Goal: Use online tool/utility

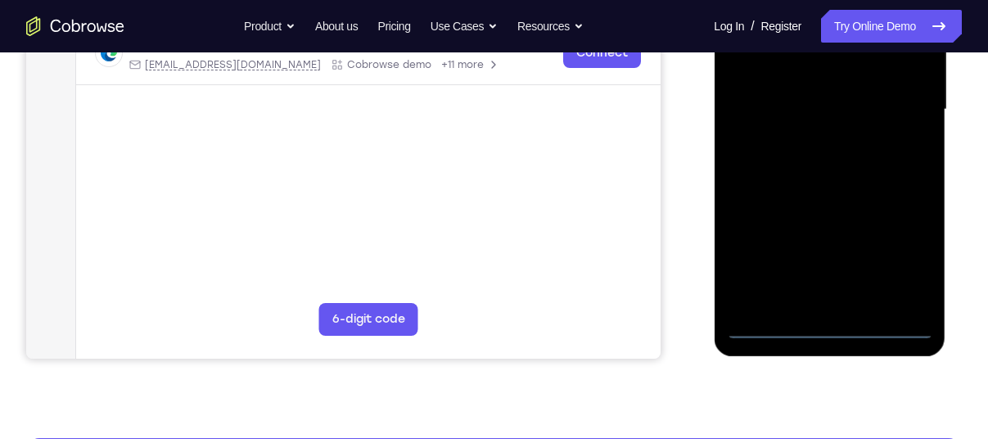
scroll to position [408, 0]
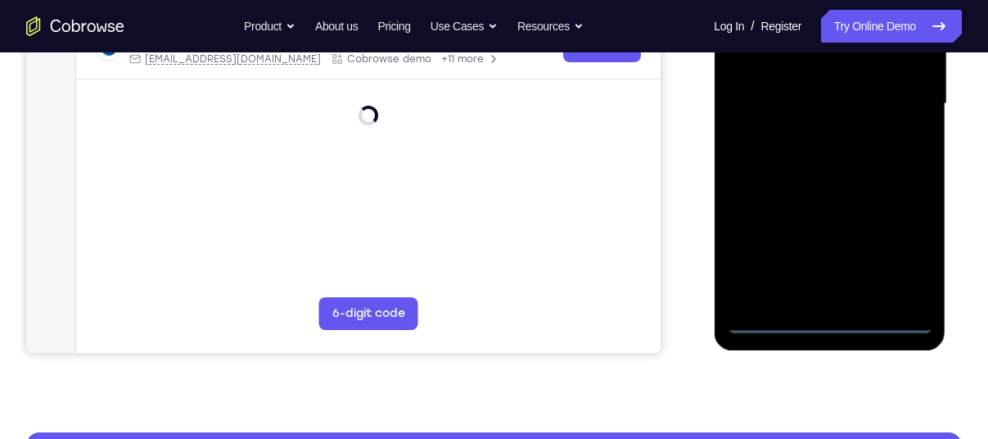
click at [832, 315] on div at bounding box center [829, 104] width 206 height 458
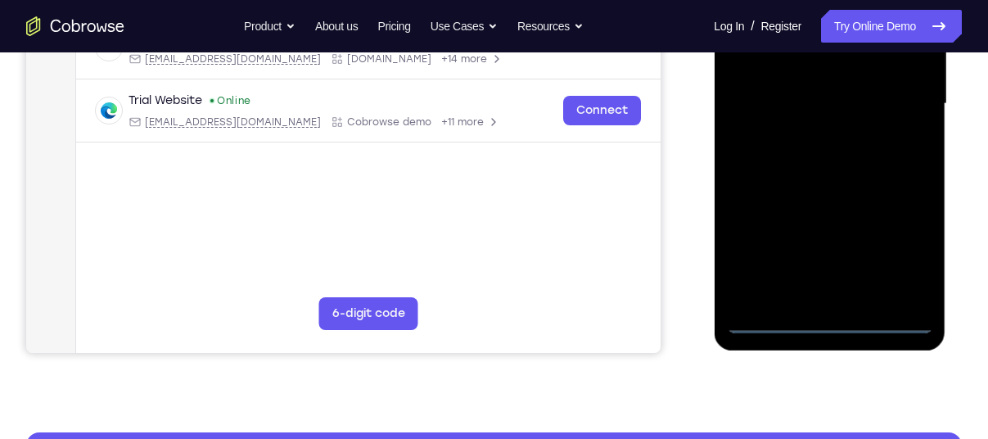
click at [831, 326] on div at bounding box center [829, 104] width 206 height 458
click at [826, 319] on div at bounding box center [829, 104] width 206 height 458
click at [904, 245] on div at bounding box center [829, 104] width 206 height 458
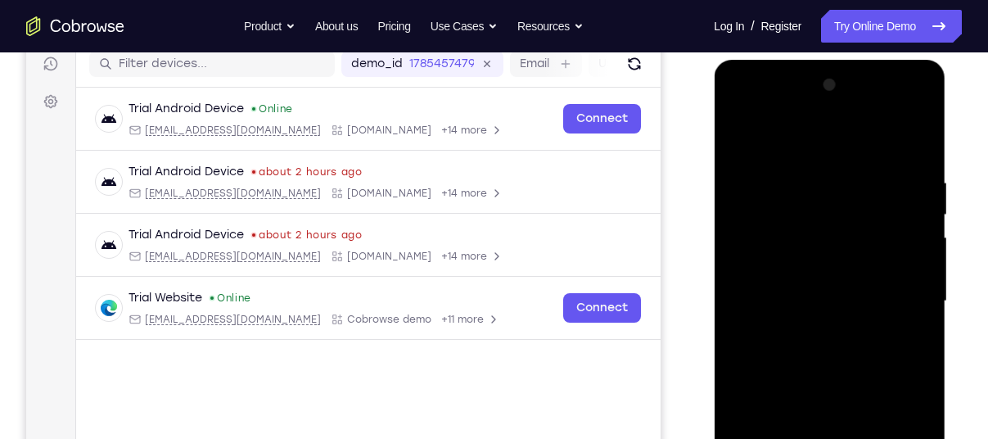
scroll to position [204, 0]
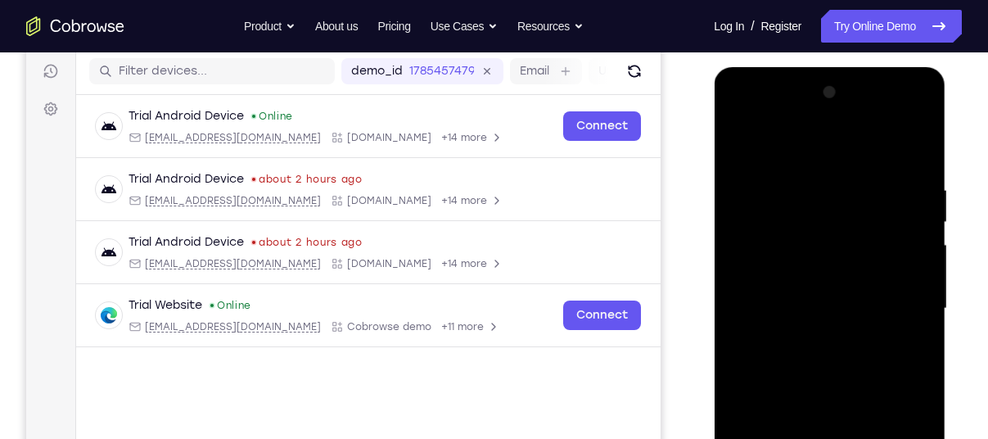
click at [818, 139] on div at bounding box center [829, 308] width 206 height 458
click at [896, 303] on div at bounding box center [829, 308] width 206 height 458
click at [808, 337] on div at bounding box center [829, 308] width 206 height 458
click at [827, 291] on div at bounding box center [829, 308] width 206 height 458
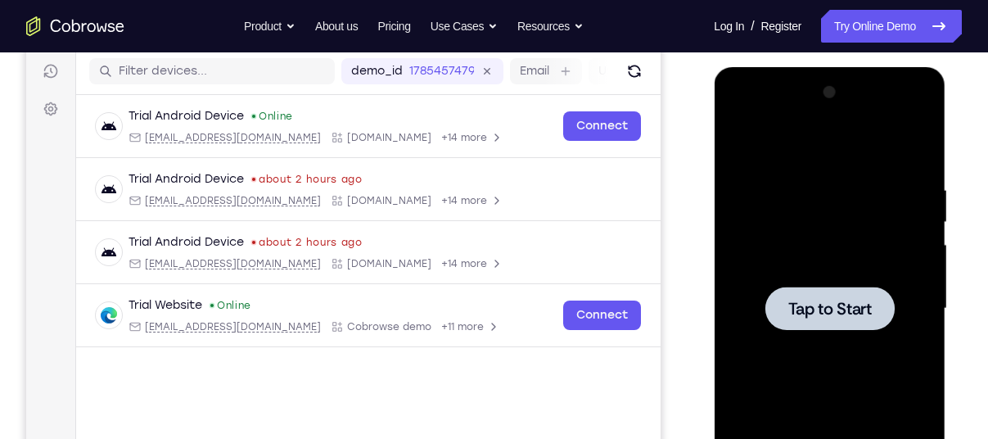
click at [857, 311] on span "Tap to Start" at bounding box center [828, 308] width 83 height 16
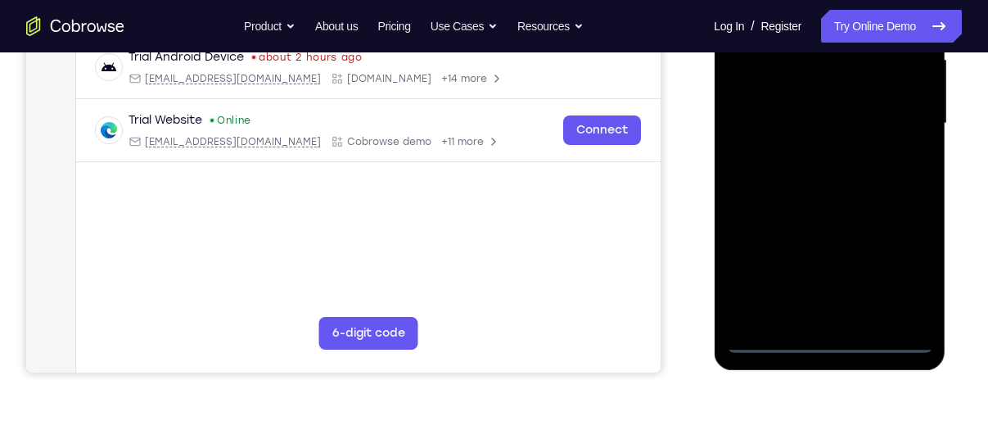
scroll to position [390, 0]
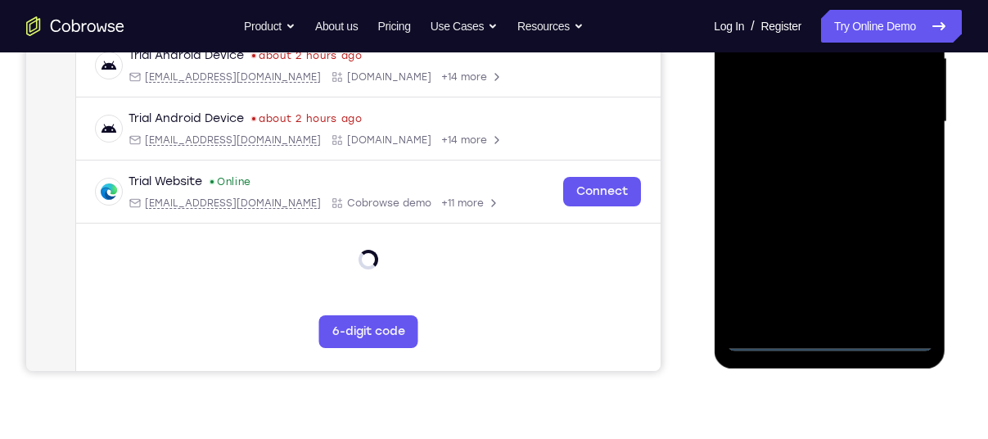
click at [827, 337] on div at bounding box center [829, 122] width 206 height 458
click at [896, 277] on div at bounding box center [829, 122] width 206 height 458
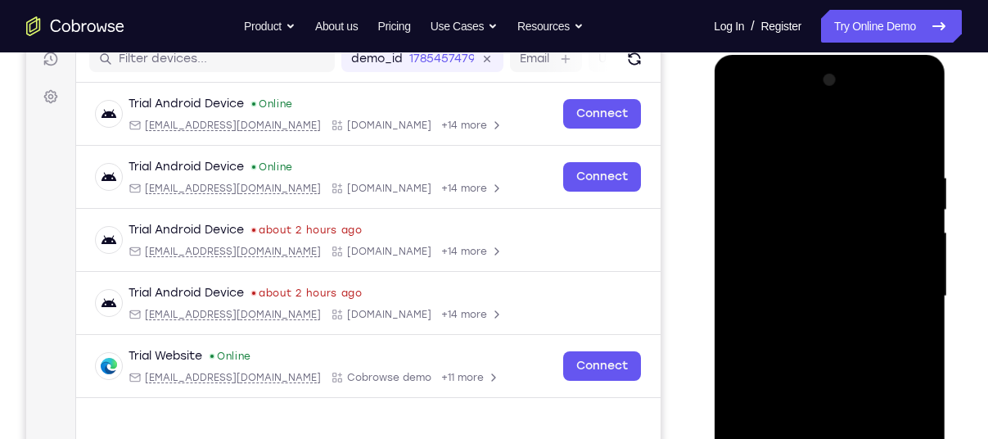
scroll to position [215, 0]
click at [844, 137] on div at bounding box center [829, 297] width 206 height 458
click at [893, 288] on div at bounding box center [829, 297] width 206 height 458
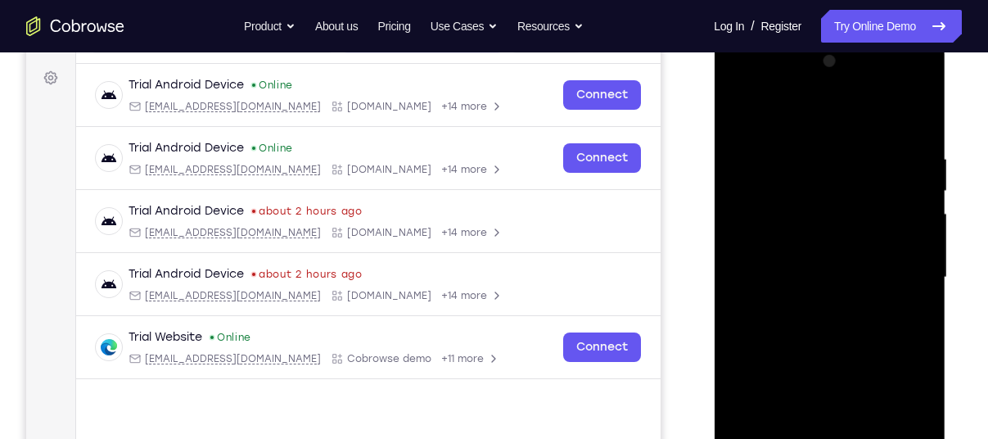
click at [818, 308] on div at bounding box center [829, 277] width 206 height 458
click at [826, 260] on div at bounding box center [829, 277] width 206 height 458
click at [826, 250] on div at bounding box center [829, 277] width 206 height 458
click at [839, 273] on div at bounding box center [829, 277] width 206 height 458
click at [827, 334] on div at bounding box center [829, 277] width 206 height 458
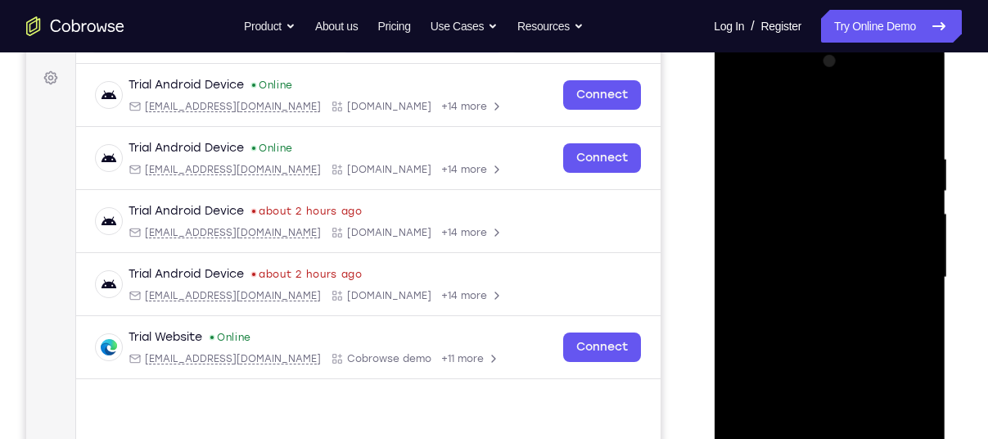
click at [827, 327] on div at bounding box center [829, 277] width 206 height 458
click at [827, 326] on div at bounding box center [829, 277] width 206 height 458
click at [829, 363] on div at bounding box center [829, 277] width 206 height 458
click at [843, 191] on div at bounding box center [829, 277] width 206 height 458
click at [857, 233] on div at bounding box center [829, 277] width 206 height 458
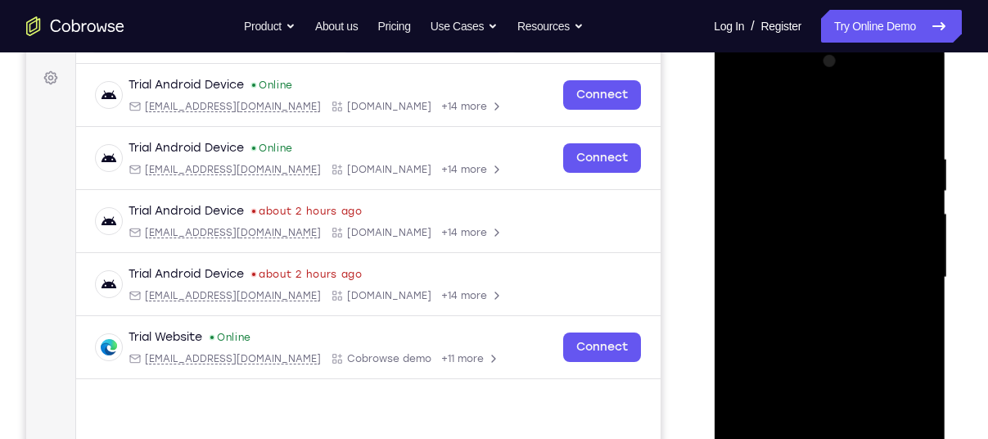
click at [849, 233] on div at bounding box center [829, 277] width 206 height 458
click at [782, 209] on div at bounding box center [829, 277] width 206 height 458
click at [794, 239] on div at bounding box center [829, 277] width 206 height 458
click at [912, 126] on div at bounding box center [829, 277] width 206 height 458
click at [919, 109] on div at bounding box center [829, 277] width 206 height 458
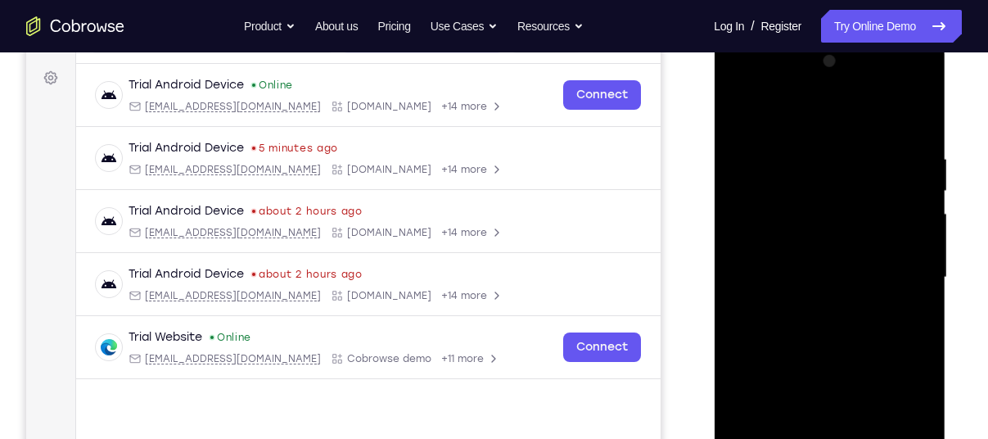
click at [741, 110] on div at bounding box center [829, 277] width 206 height 458
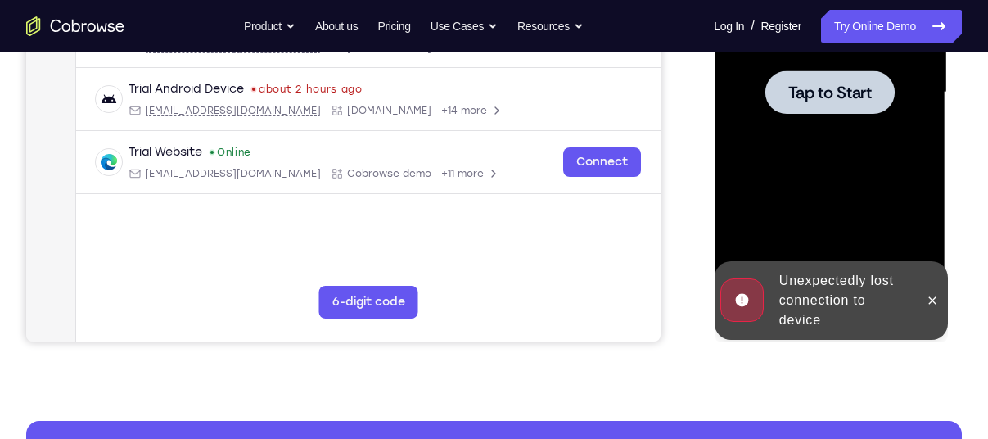
scroll to position [416, 0]
